Goal: Find specific fact: Find specific fact

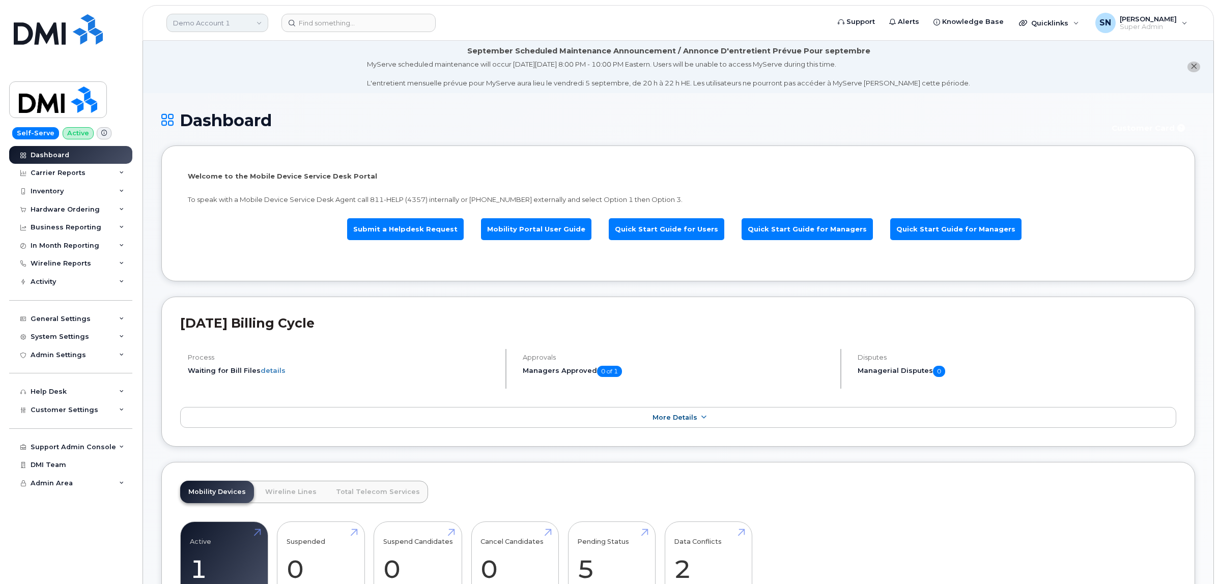
drag, startPoint x: 224, startPoint y: 26, endPoint x: 241, endPoint y: 23, distance: 17.2
click at [226, 27] on link "Demo Account 1" at bounding box center [217, 23] width 102 height 18
type input "kiew"
click at [240, 112] on link "Kiewit Canada Inc" at bounding box center [243, 117] width 150 height 20
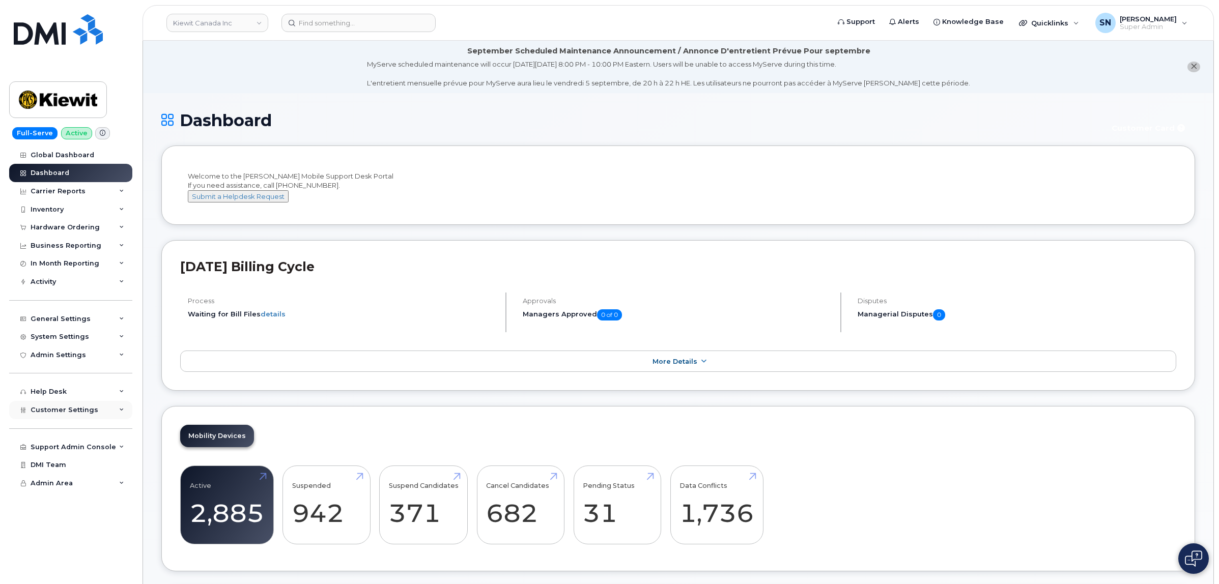
click at [89, 414] on span "Customer Settings" at bounding box center [65, 410] width 68 height 8
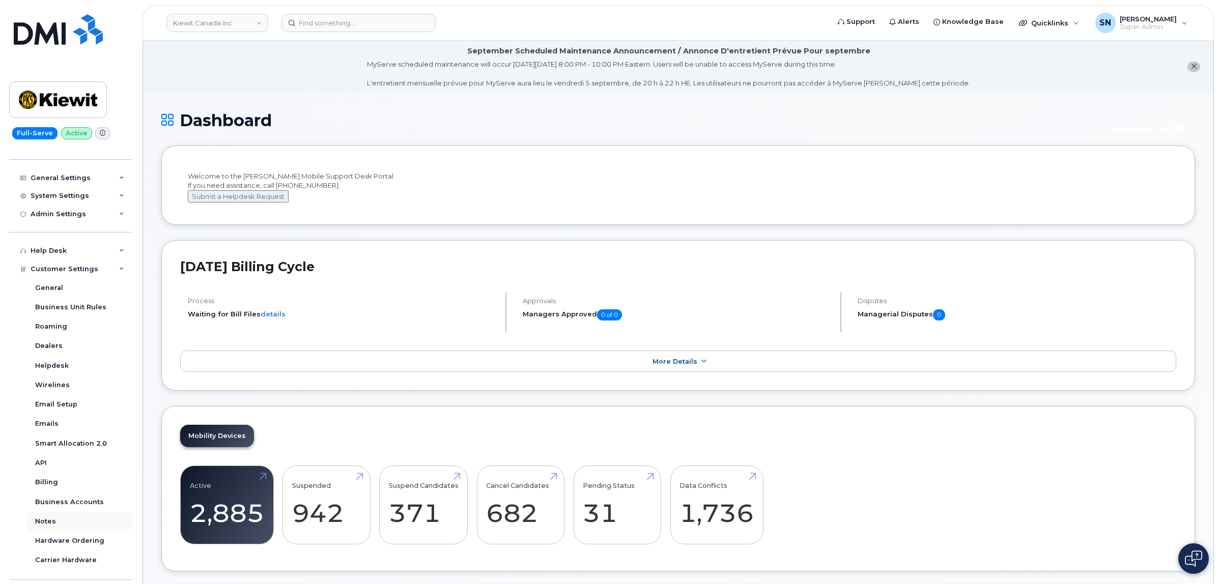
scroll to position [204, 0]
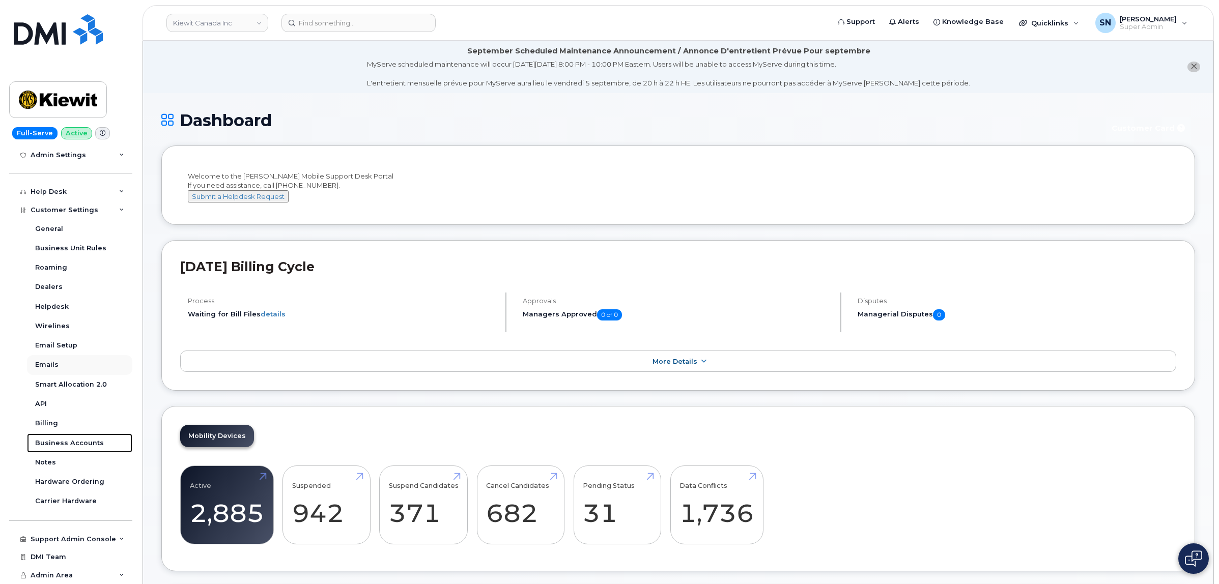
drag, startPoint x: 83, startPoint y: 444, endPoint x: 90, endPoint y: 359, distance: 85.3
click at [84, 444] on div "Business Accounts" at bounding box center [69, 443] width 69 height 9
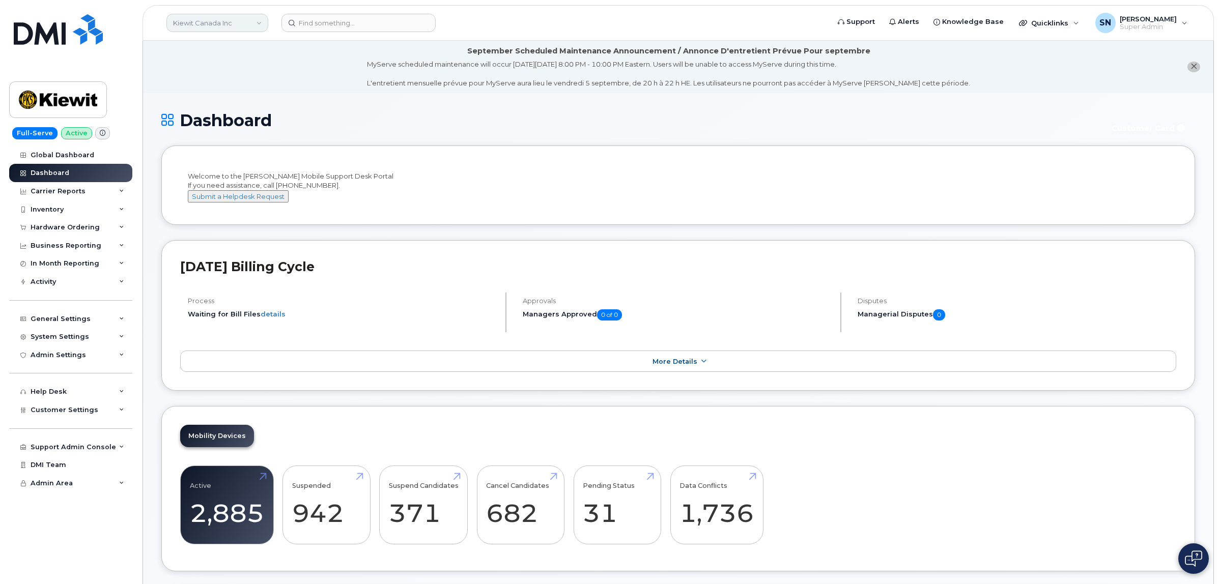
click at [235, 26] on link "Kiewit Canada Inc" at bounding box center [217, 23] width 102 height 18
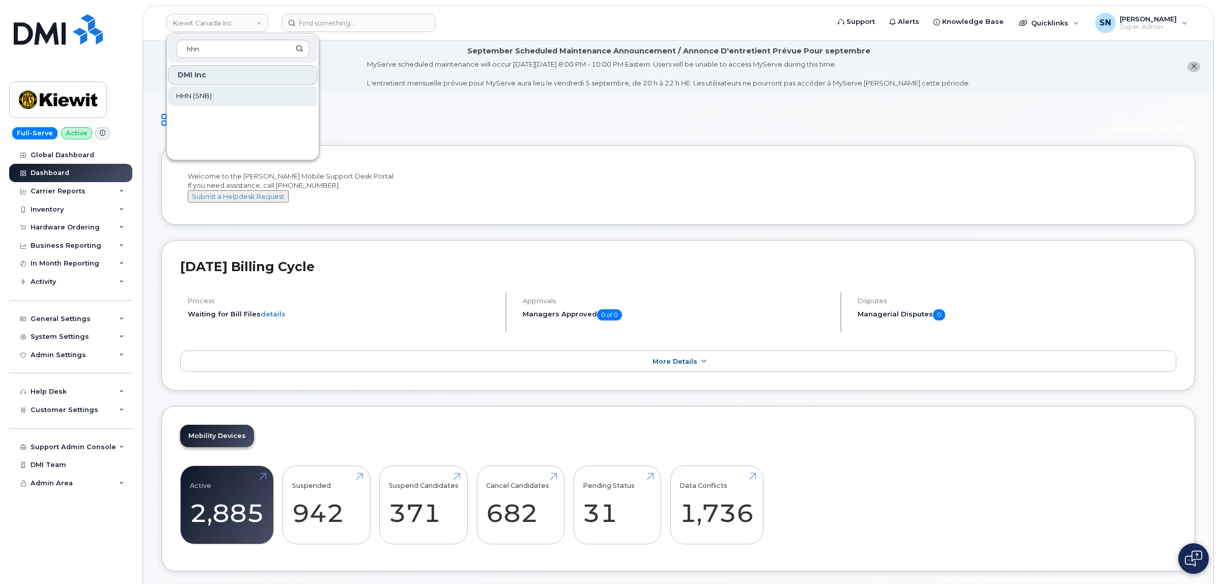
type input "hhn"
click at [227, 97] on link "HHN (SNB)" at bounding box center [243, 96] width 150 height 20
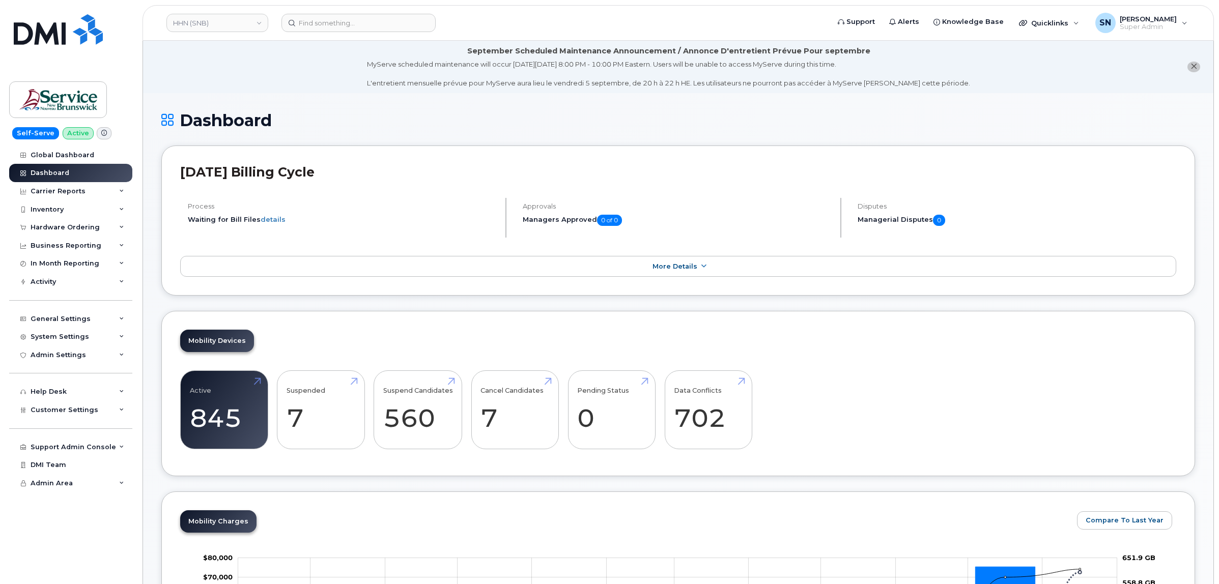
click at [67, 224] on div "Hardware Ordering" at bounding box center [65, 227] width 69 height 8
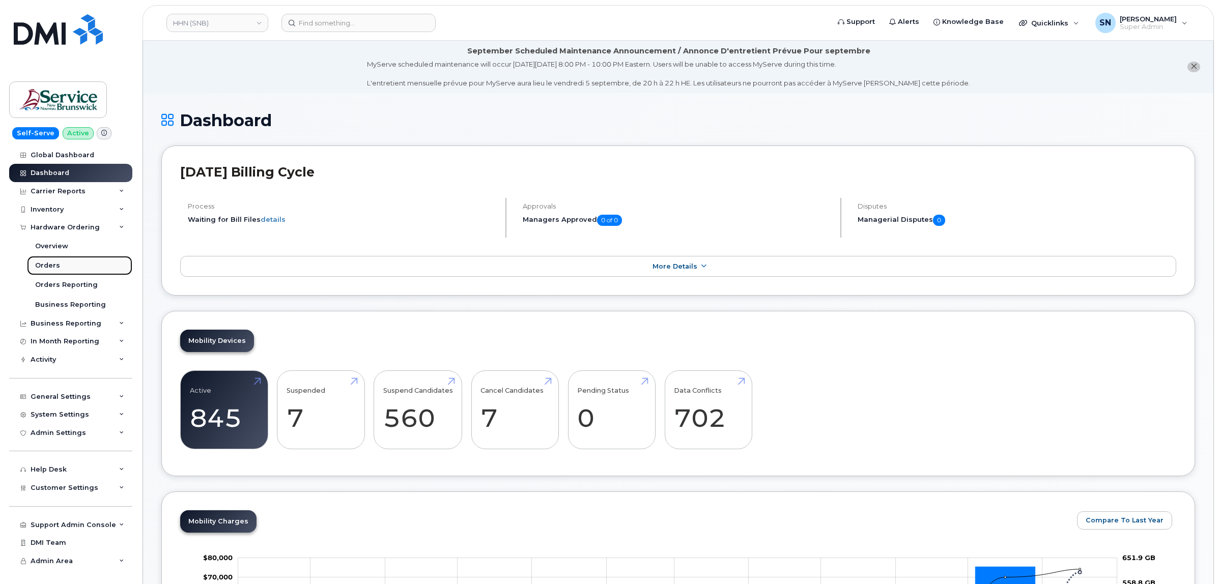
click at [52, 268] on div "Orders" at bounding box center [47, 265] width 25 height 9
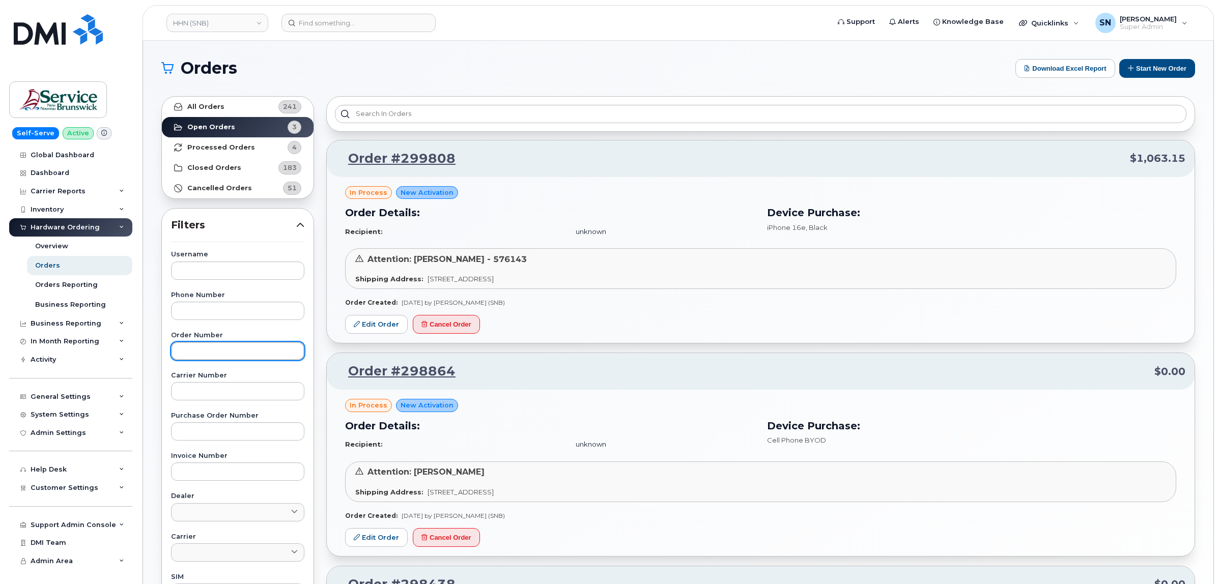
click at [251, 355] on input "text" at bounding box center [237, 351] width 133 height 18
paste input "293507"
type input "293507"
click at [222, 103] on link "All Orders 241" at bounding box center [238, 107] width 152 height 20
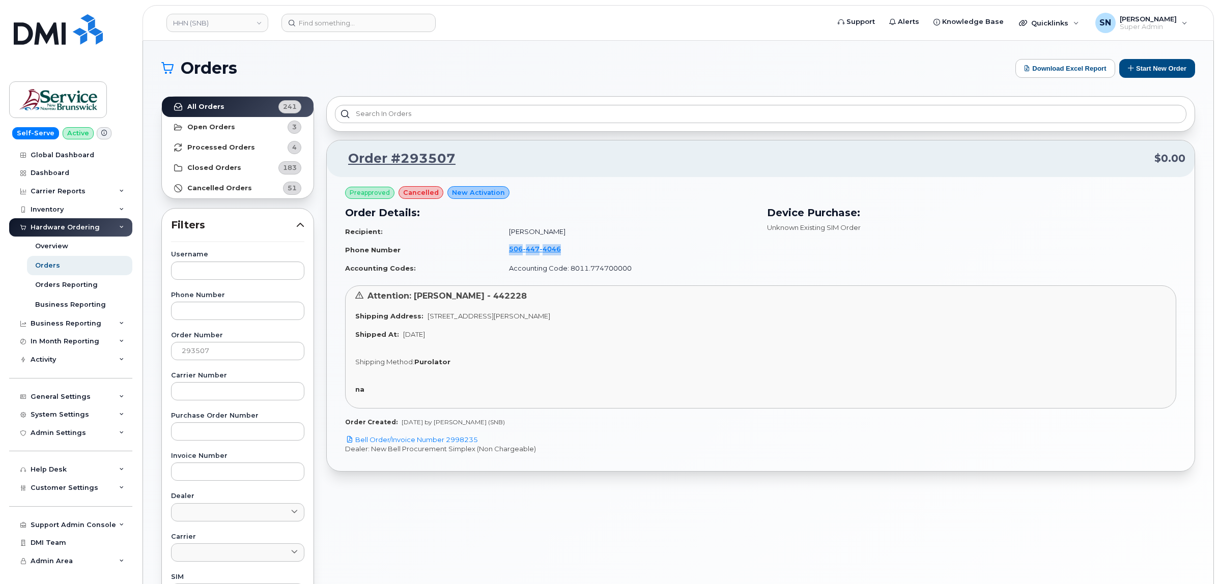
drag, startPoint x: 497, startPoint y: 252, endPoint x: 556, endPoint y: 253, distance: 59.0
click at [556, 253] on td "506 447 4046" at bounding box center [627, 249] width 255 height 19
copy span "506 447 4046"
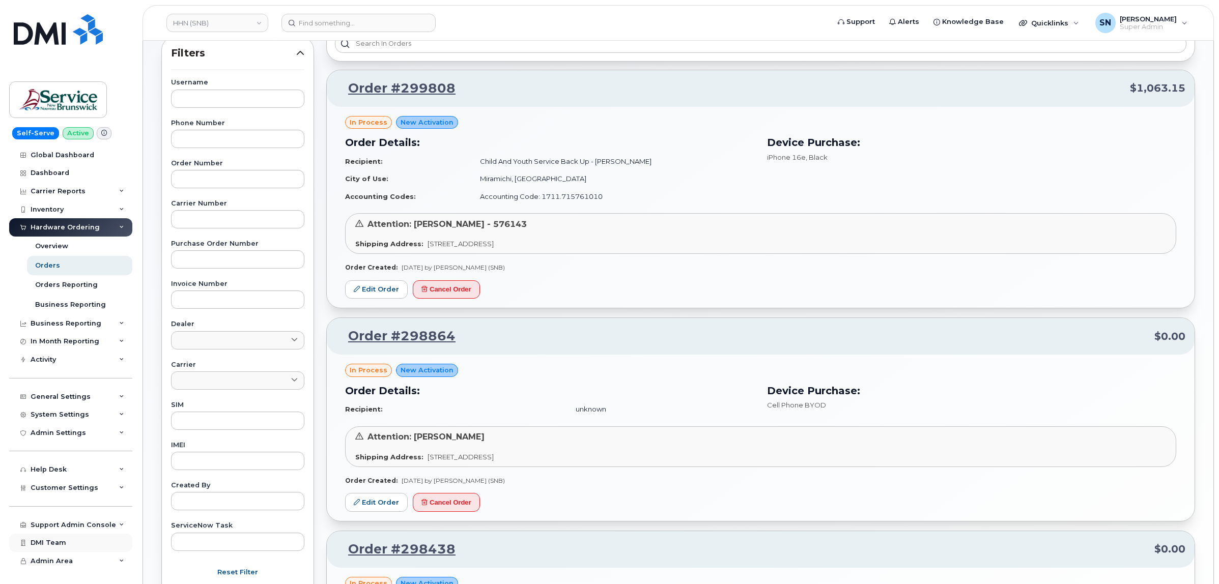
scroll to position [191, 0]
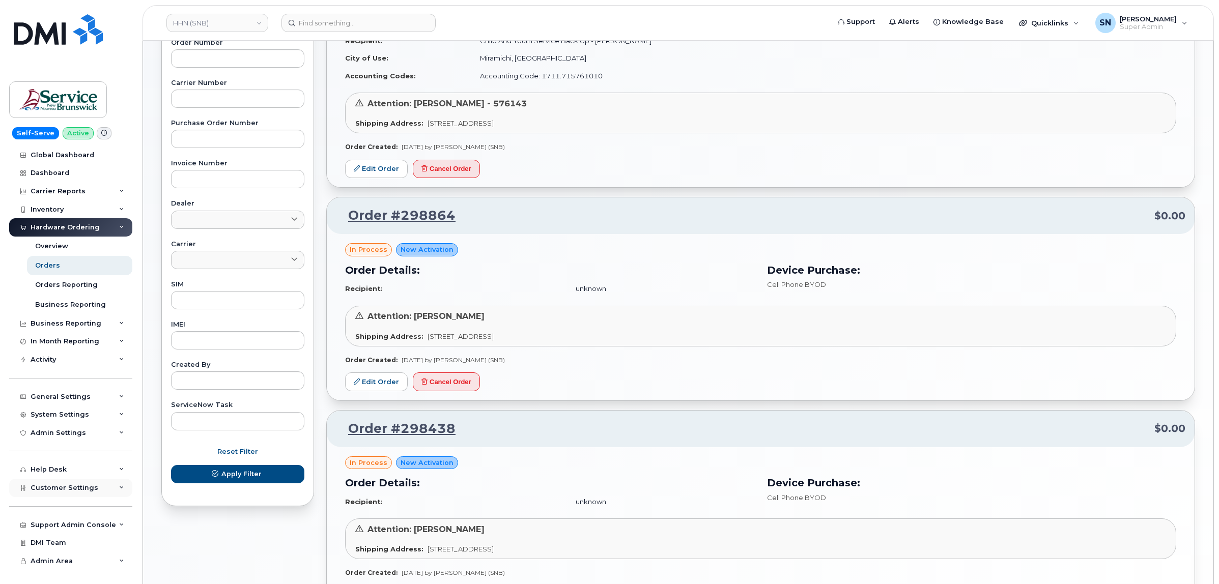
click at [84, 491] on span "Customer Settings" at bounding box center [65, 488] width 68 height 8
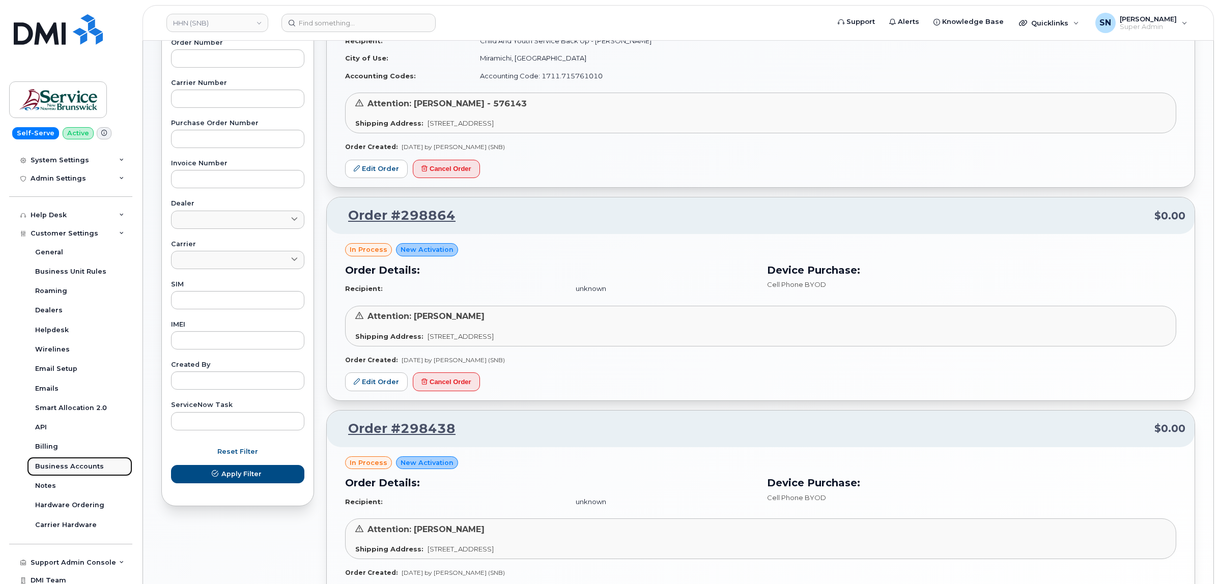
click at [83, 469] on div "Business Accounts" at bounding box center [69, 466] width 69 height 9
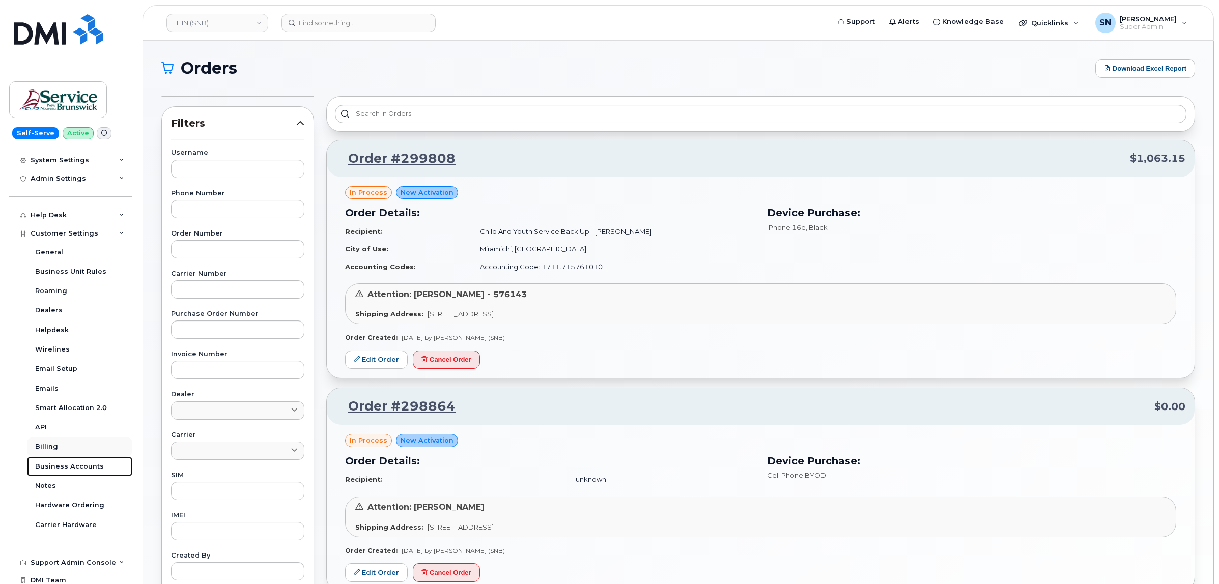
scroll to position [176, 0]
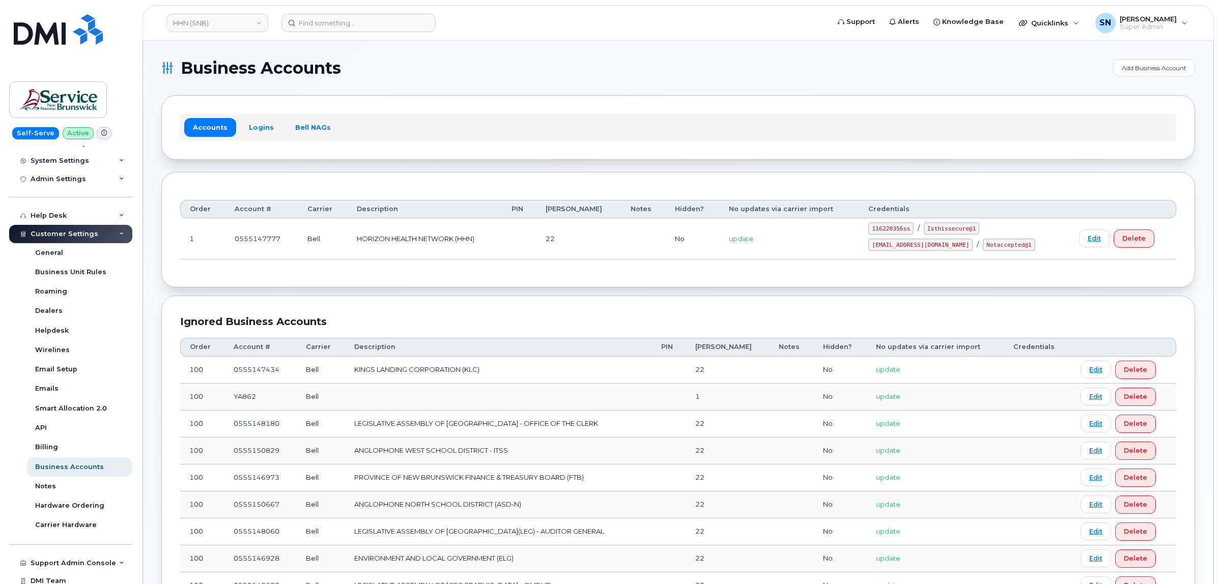
click at [258, 118] on div "Accounts Logins Bell NAGs" at bounding box center [678, 127] width 996 height 26
click at [258, 122] on link "Logins" at bounding box center [261, 127] width 42 height 18
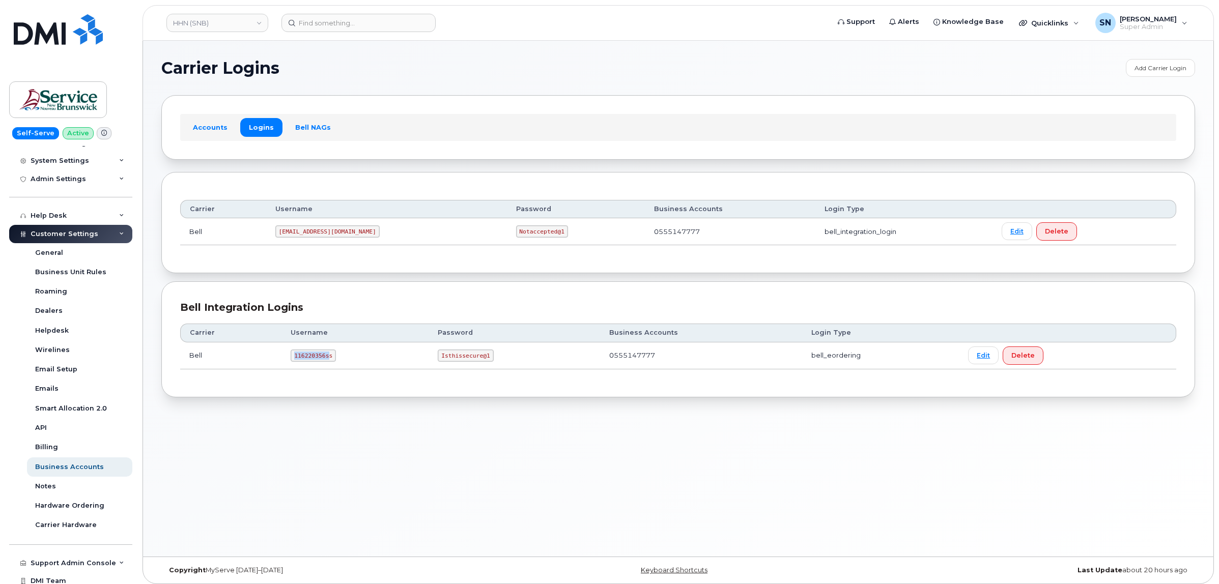
drag, startPoint x: 299, startPoint y: 356, endPoint x: 327, endPoint y: 356, distance: 28.0
click at [327, 356] on code "116220356ss" at bounding box center [313, 356] width 45 height 12
click at [321, 368] on td "116220356ss" at bounding box center [354, 355] width 147 height 27
drag, startPoint x: 293, startPoint y: 356, endPoint x: 337, endPoint y: 354, distance: 44.3
click at [337, 354] on td "116220356ss" at bounding box center [354, 355] width 147 height 27
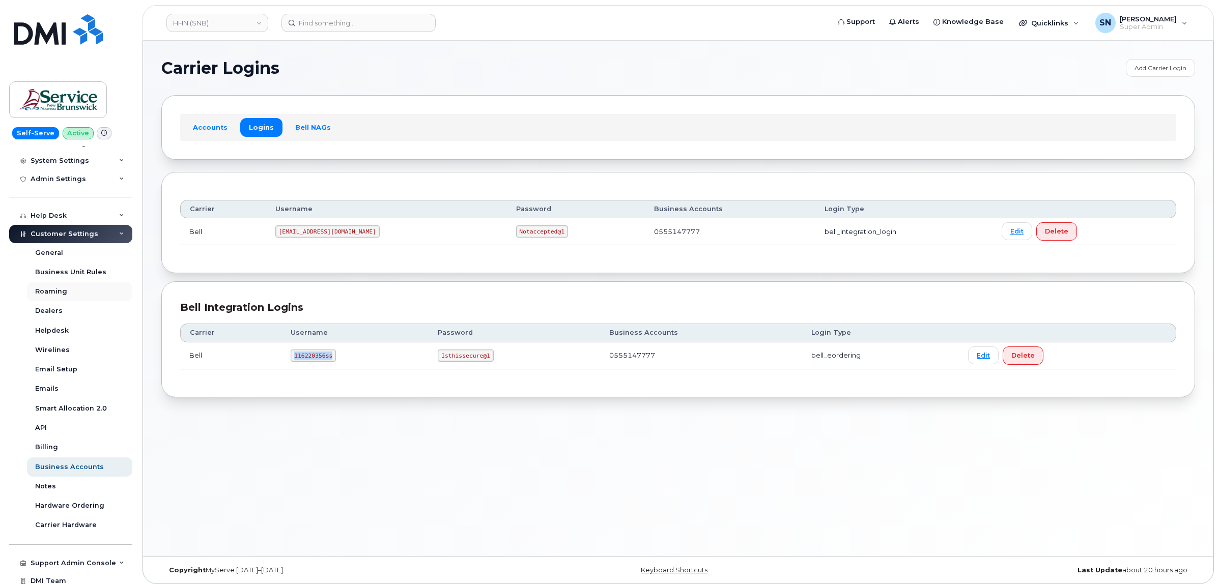
copy code "116220356ss"
drag, startPoint x: 438, startPoint y: 357, endPoint x: 487, endPoint y: 360, distance: 49.4
click at [487, 360] on code "Isthissecure@1" at bounding box center [465, 356] width 55 height 12
copy code "Isthissecure@1"
